Goal: Use online tool/utility: Utilize a website feature to perform a specific function

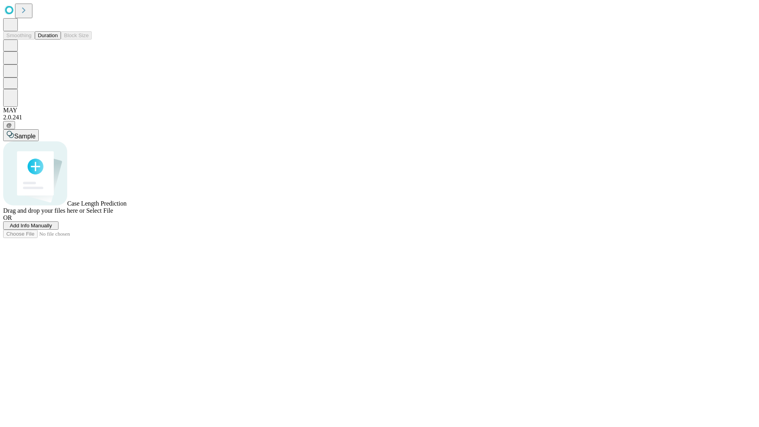
click at [113, 214] on span "Select File" at bounding box center [99, 210] width 27 height 7
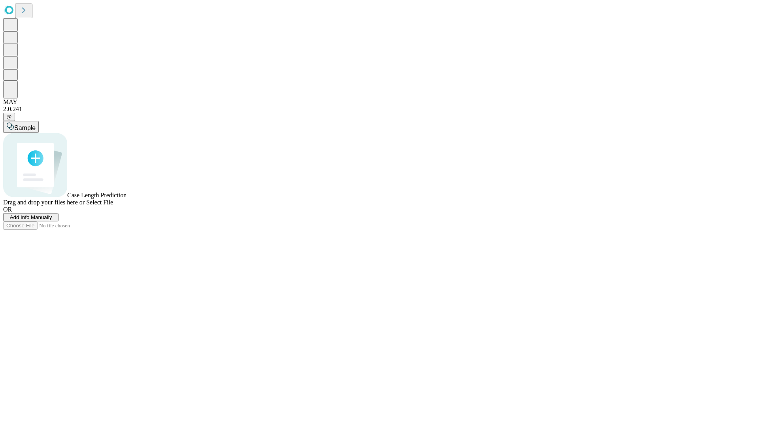
click at [113, 205] on span "Select File" at bounding box center [99, 202] width 27 height 7
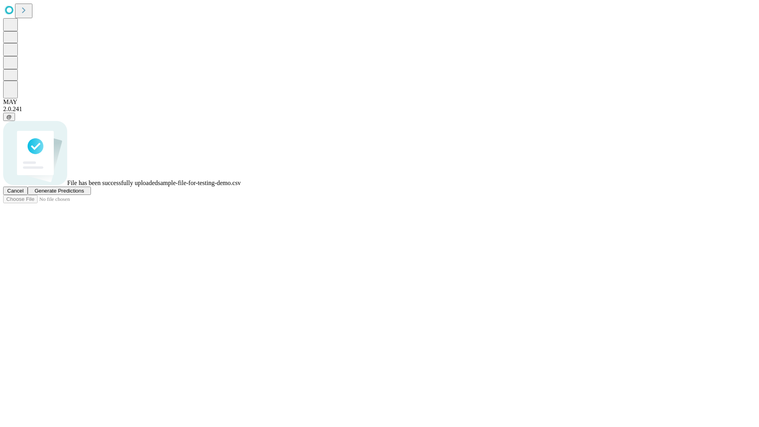
click at [84, 194] on span "Generate Predictions" at bounding box center [58, 191] width 49 height 6
